Goal: Connect with others: Connect with other users

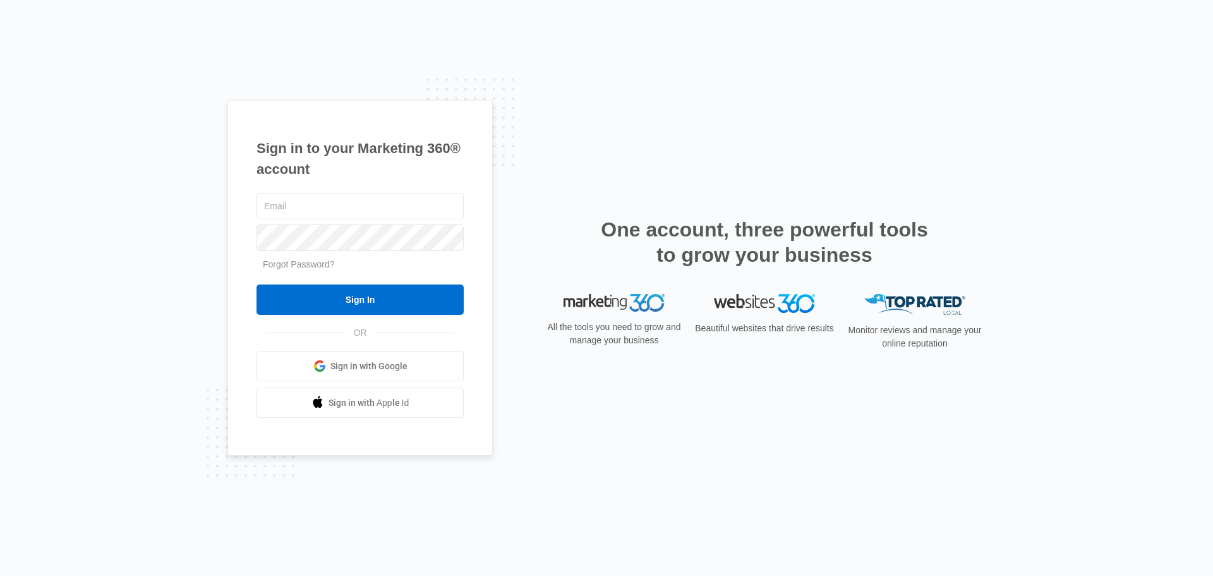
click at [1022, 150] on div "Sign in to your Marketing 360® account Forgot Password? Sign In OR Sign in with…" at bounding box center [606, 288] width 1213 height 576
type input "jcody@codyandassociates.com"
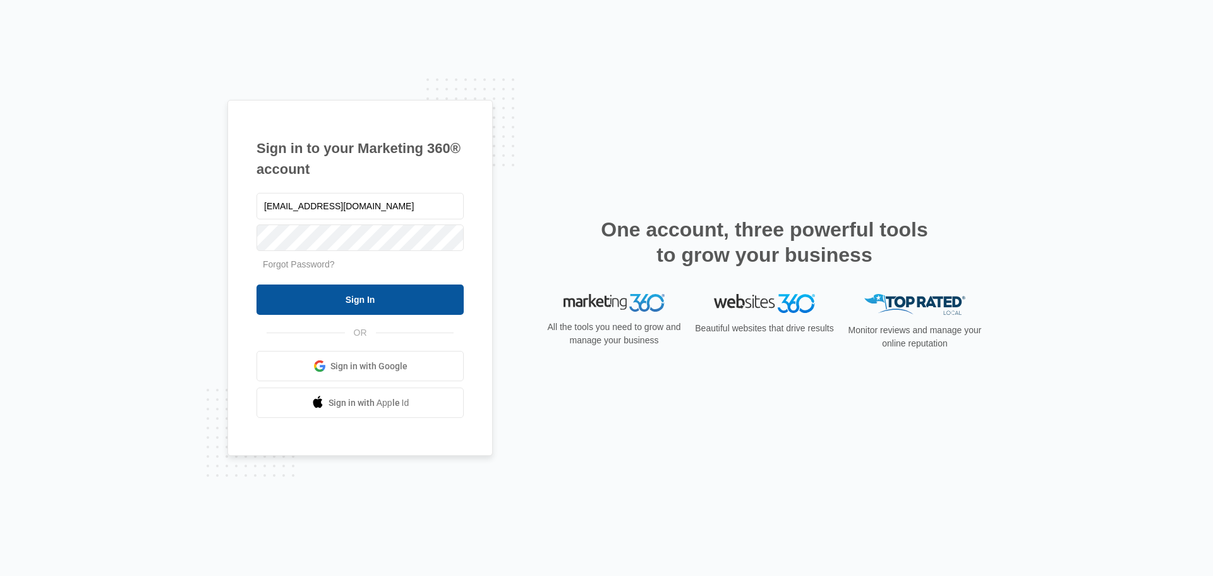
click at [348, 296] on input "Sign In" at bounding box center [360, 299] width 207 height 30
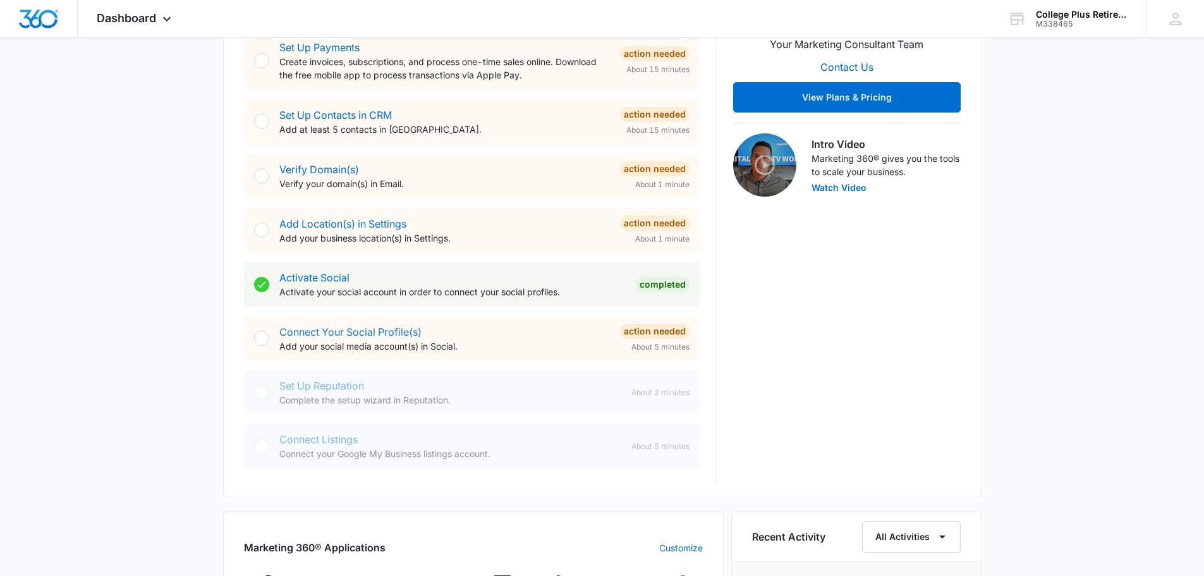
scroll to position [315, 0]
click at [379, 332] on link "Connect Your Social Profile(s)" at bounding box center [350, 331] width 142 height 13
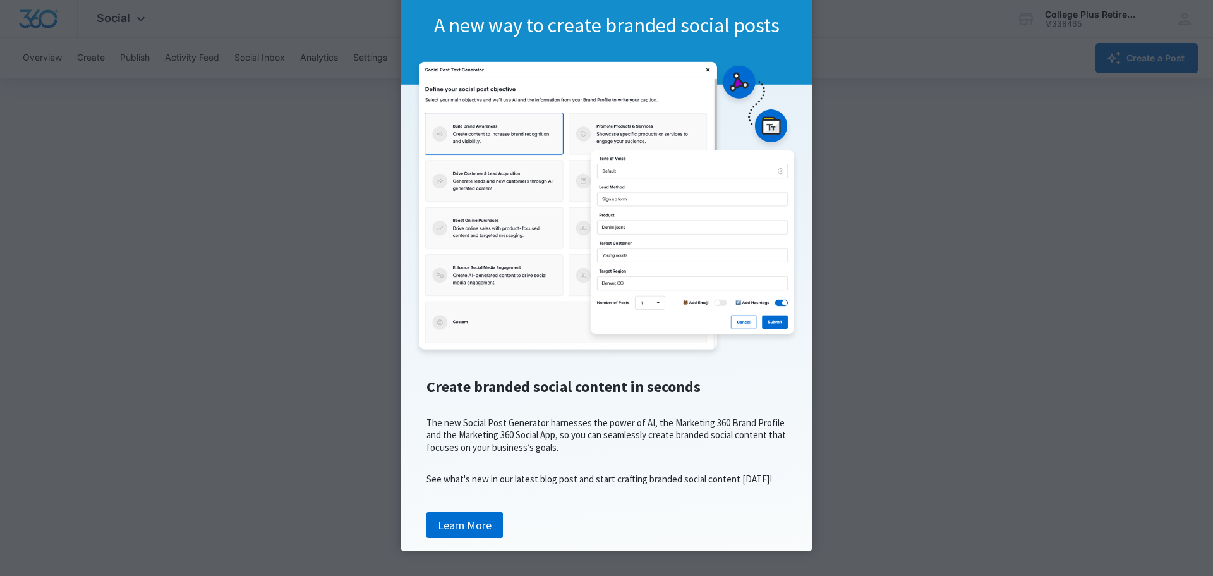
scroll to position [92, 0]
click at [526, 255] on img at bounding box center [607, 209] width 386 height 298
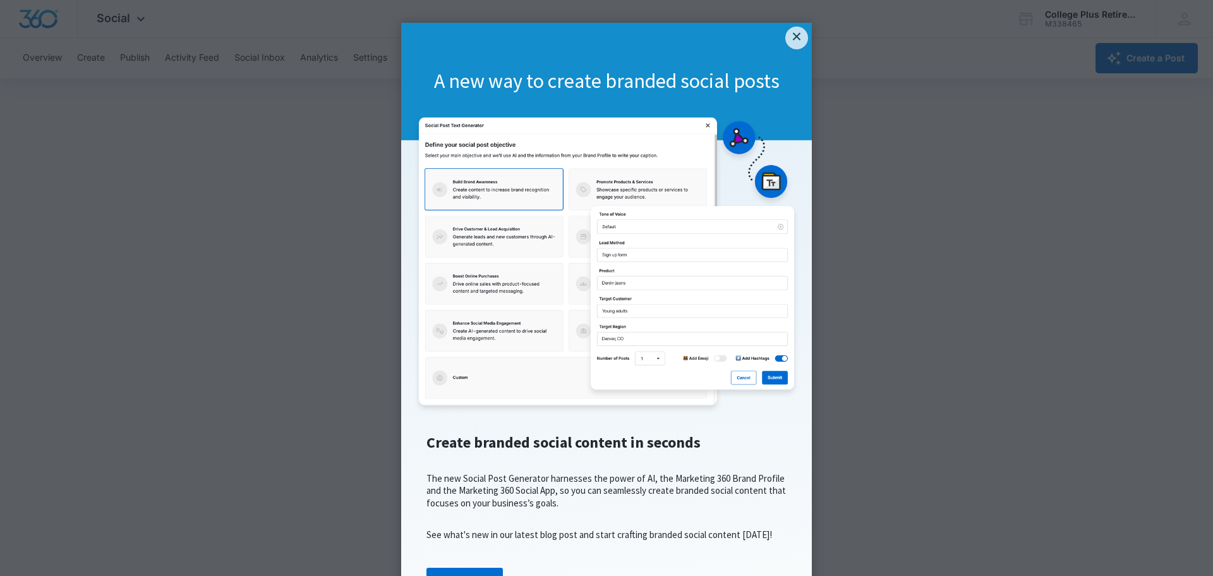
scroll to position [0, 0]
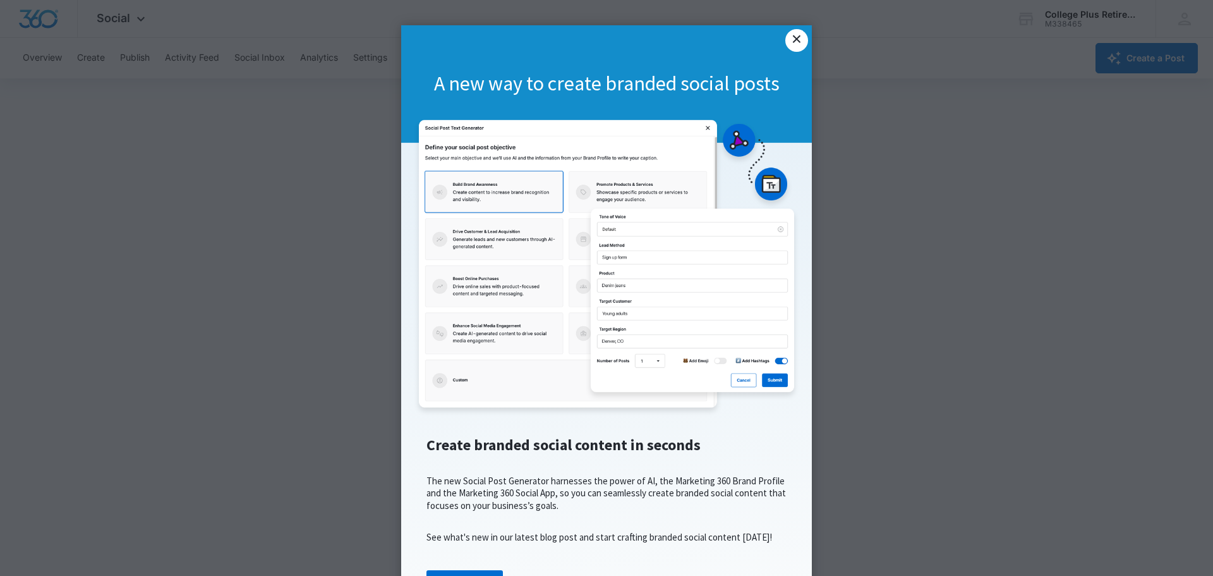
click at [797, 39] on link "×" at bounding box center [797, 40] width 23 height 23
